Goal: Information Seeking & Learning: Learn about a topic

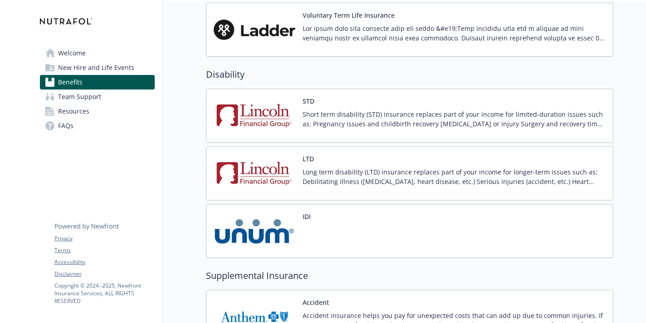
click at [488, 177] on p "Long term disability (LTD) insurance replaces part of your income for longer-te…" at bounding box center [454, 176] width 303 height 19
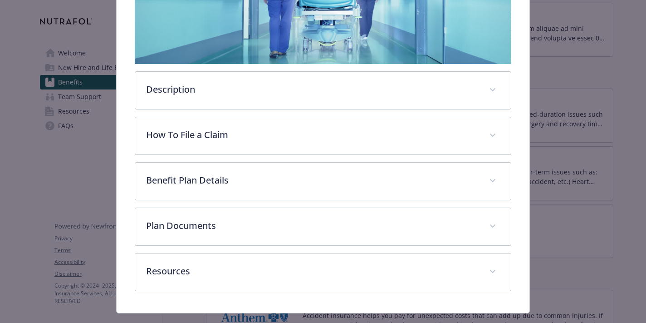
scroll to position [214, 0]
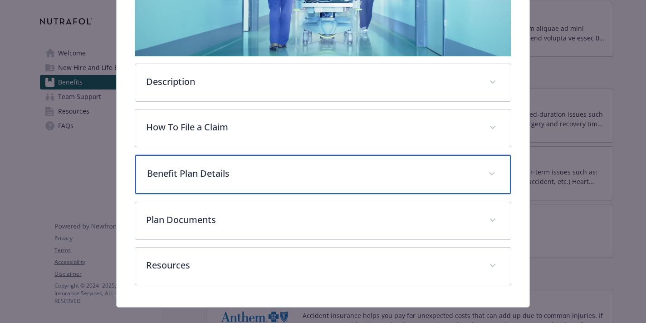
click at [380, 170] on p "Benefit Plan Details" at bounding box center [312, 174] width 330 height 14
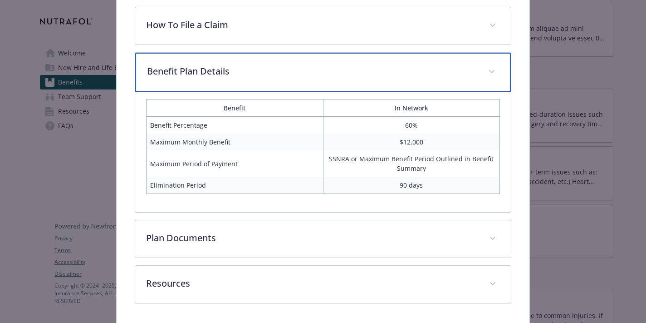
scroll to position [348, 0]
